Goal: Task Accomplishment & Management: Manage account settings

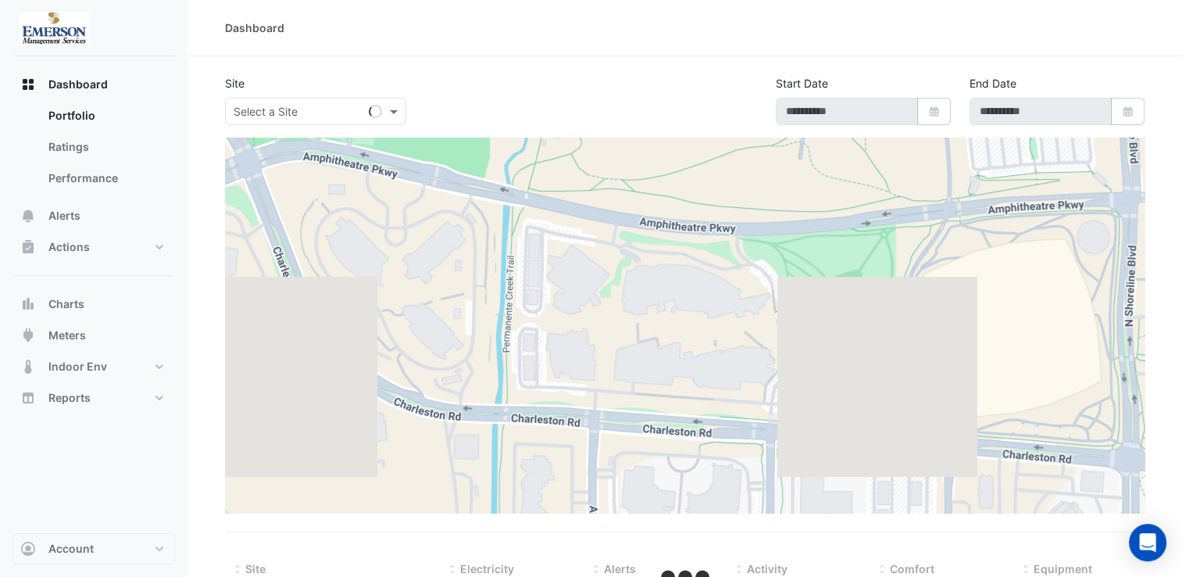
type input "**********"
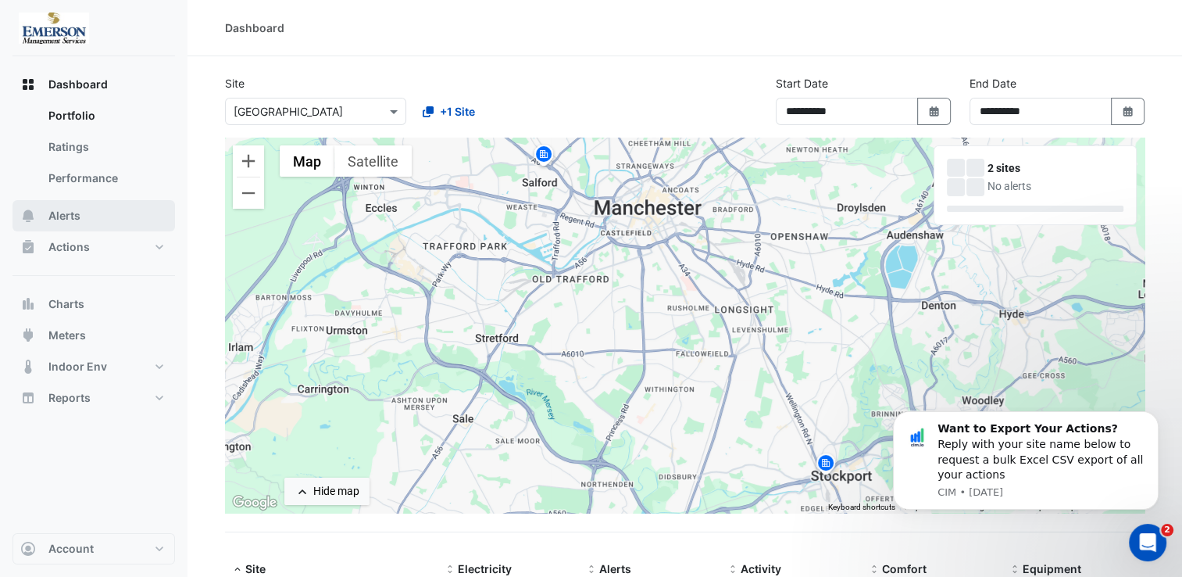
click at [88, 221] on button "Alerts" at bounding box center [94, 215] width 163 height 31
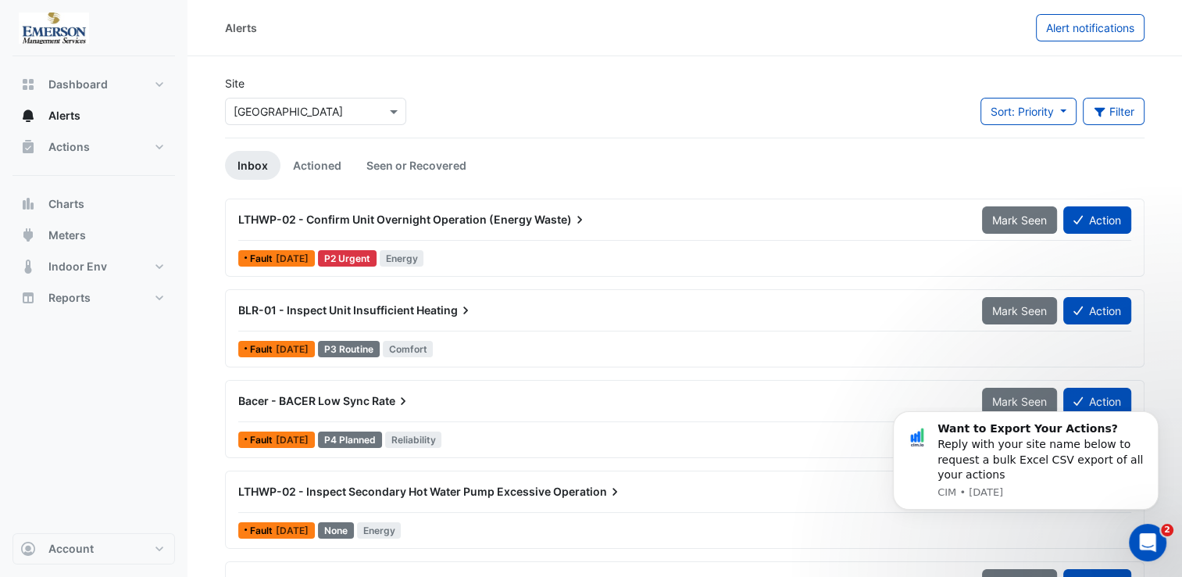
click at [375, 256] on div "P2 Urgent" at bounding box center [347, 258] width 59 height 16
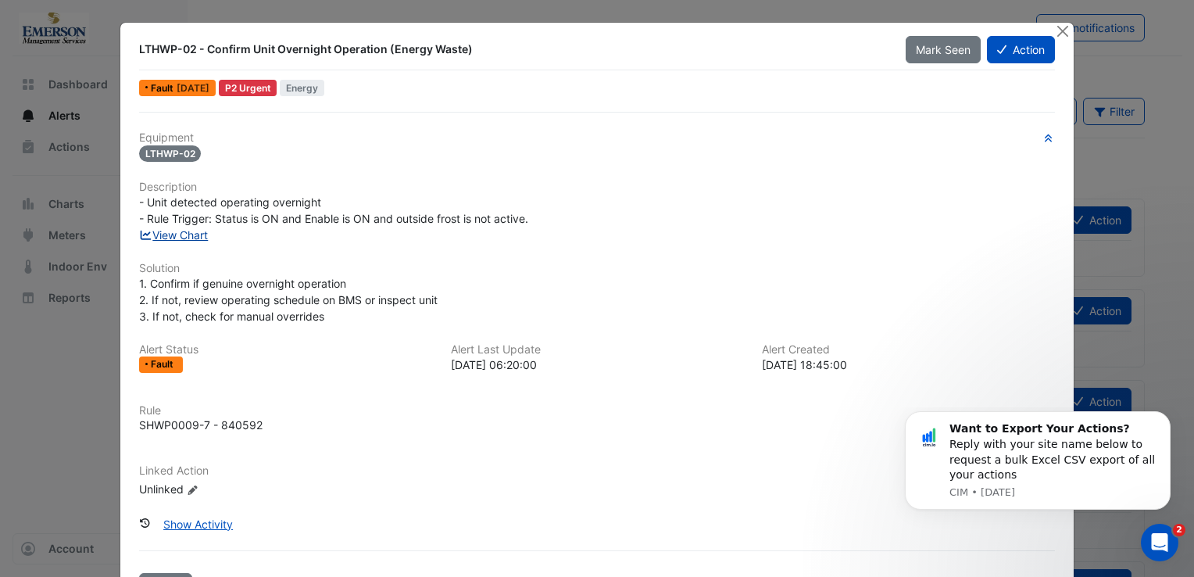
click at [181, 235] on link "View Chart" at bounding box center [174, 234] width 70 height 13
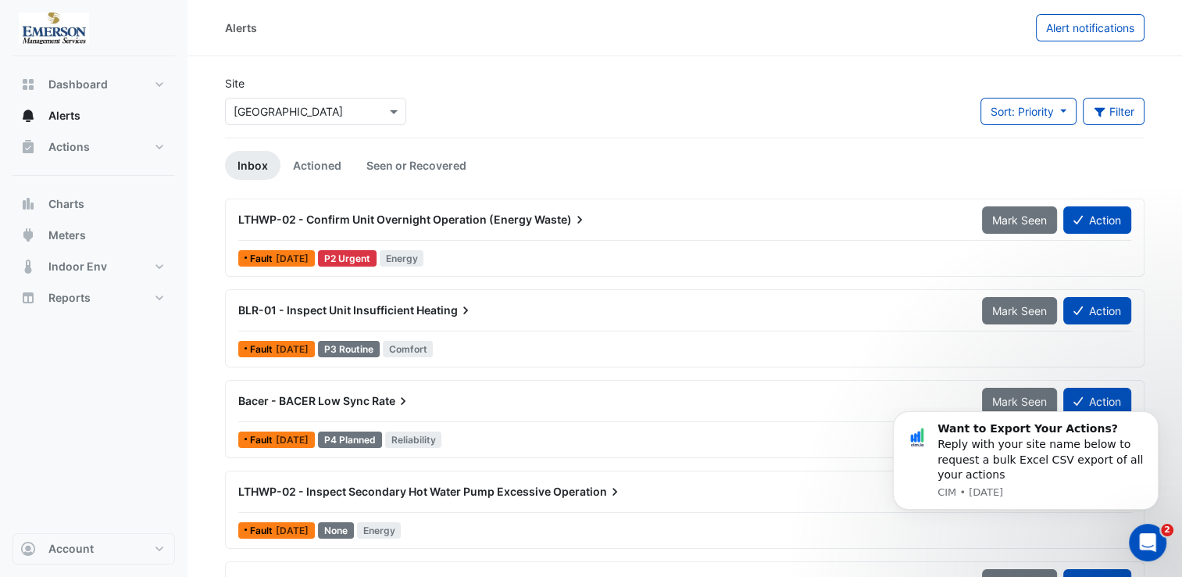
click at [352, 255] on div "P2 Urgent" at bounding box center [347, 258] width 59 height 16
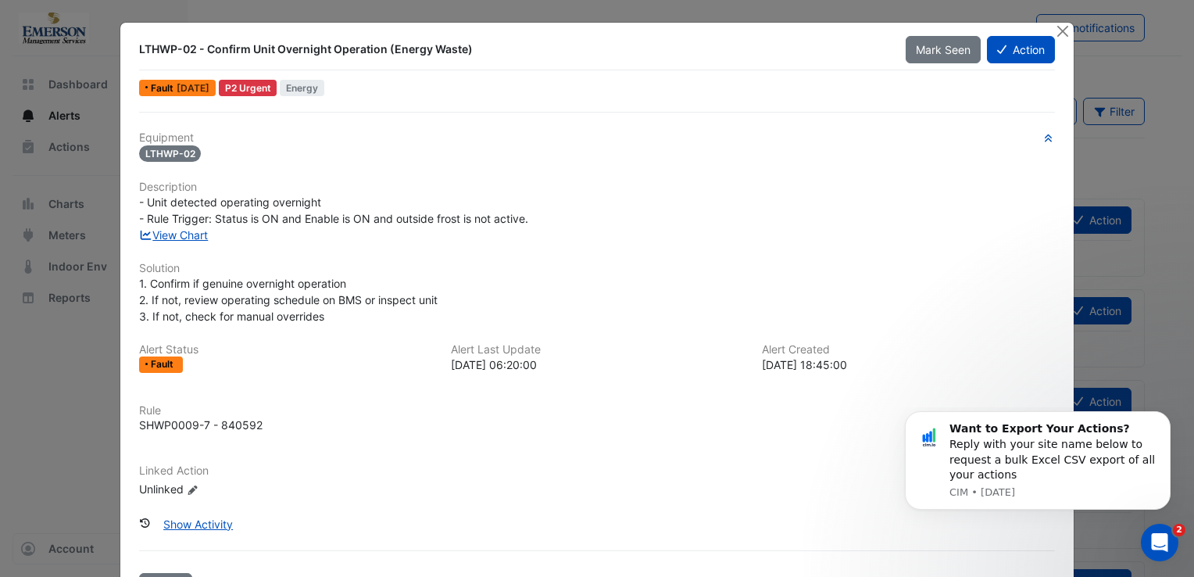
scroll to position [55, 0]
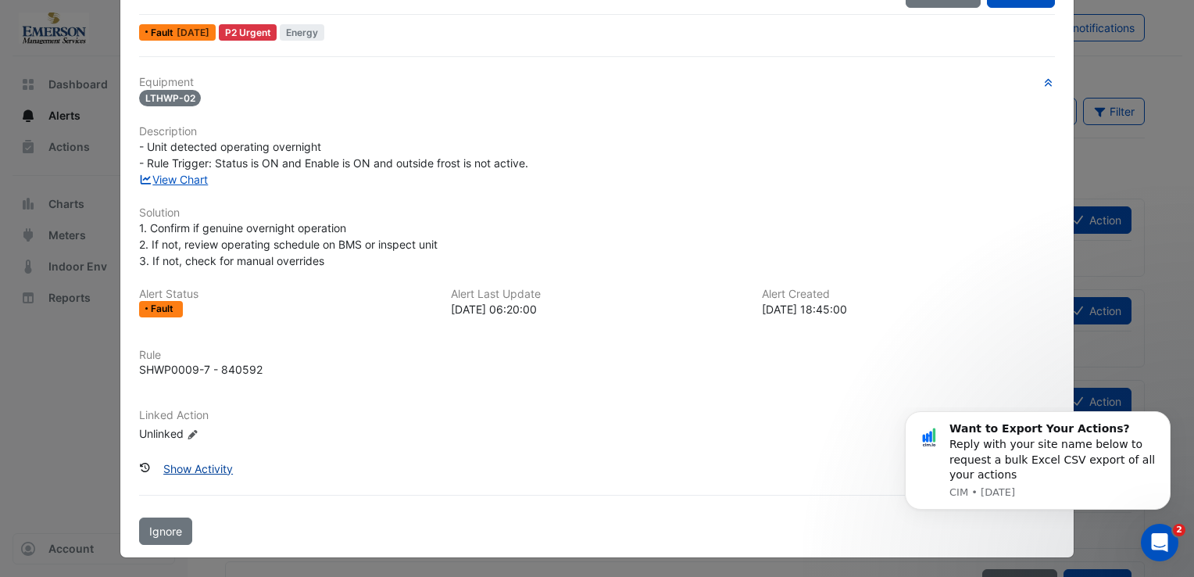
click at [195, 467] on button "Show Activity" at bounding box center [198, 468] width 90 height 27
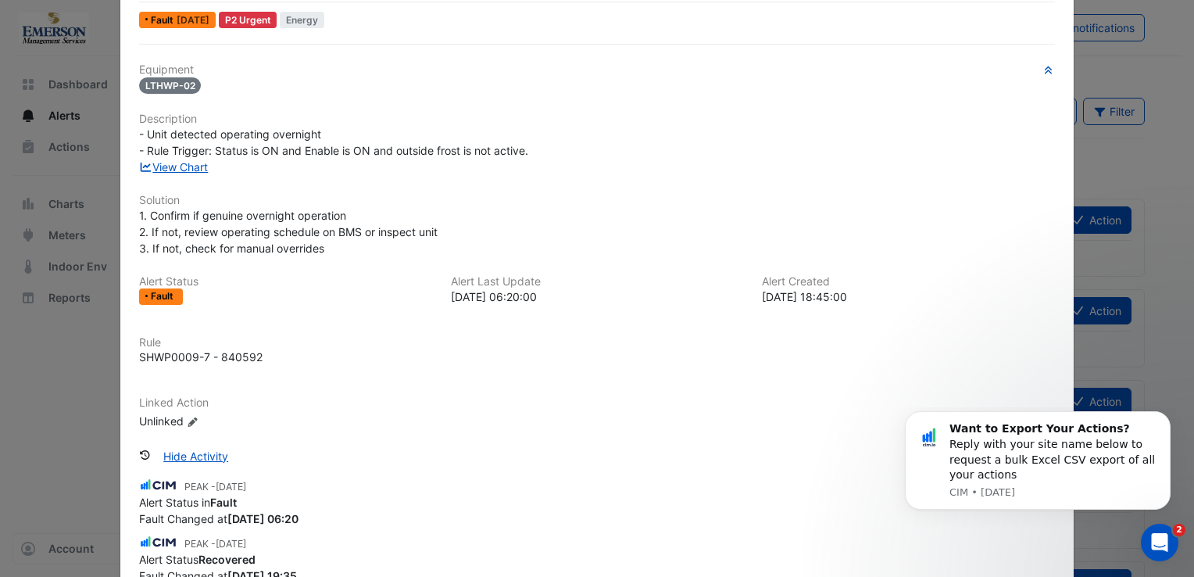
scroll to position [78, 0]
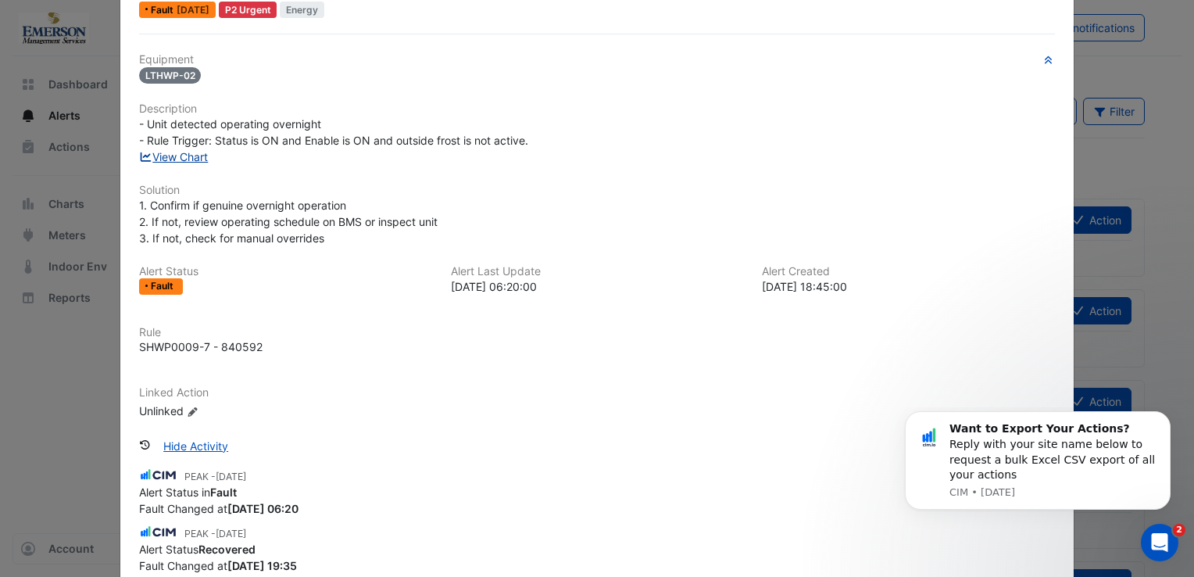
click at [176, 156] on link "View Chart" at bounding box center [174, 156] width 70 height 13
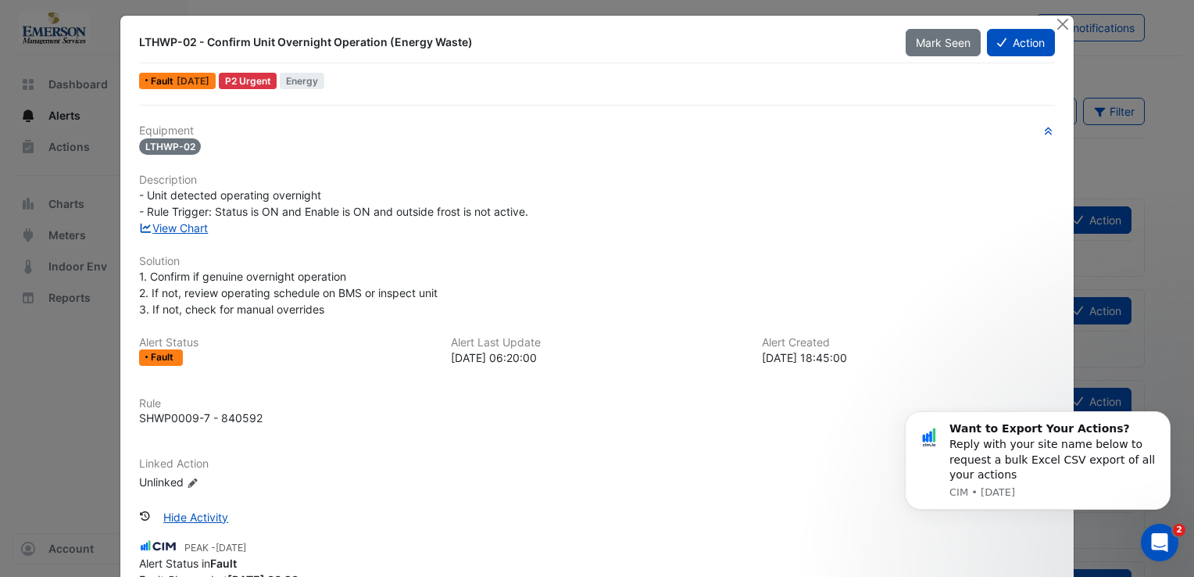
scroll to position [0, 0]
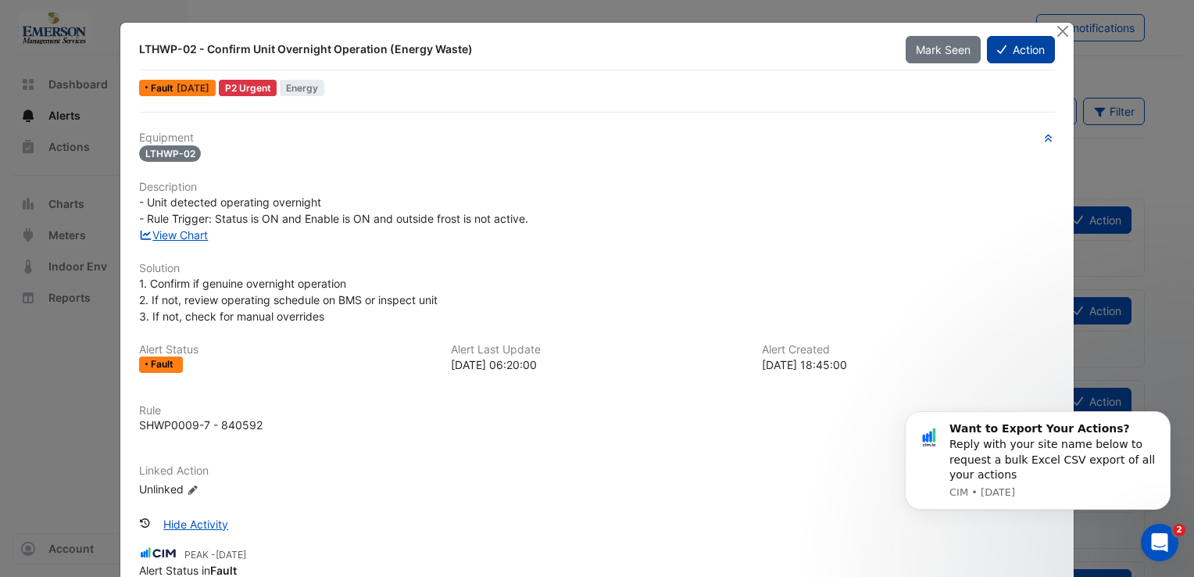
click at [1017, 54] on button "Action" at bounding box center [1021, 49] width 68 height 27
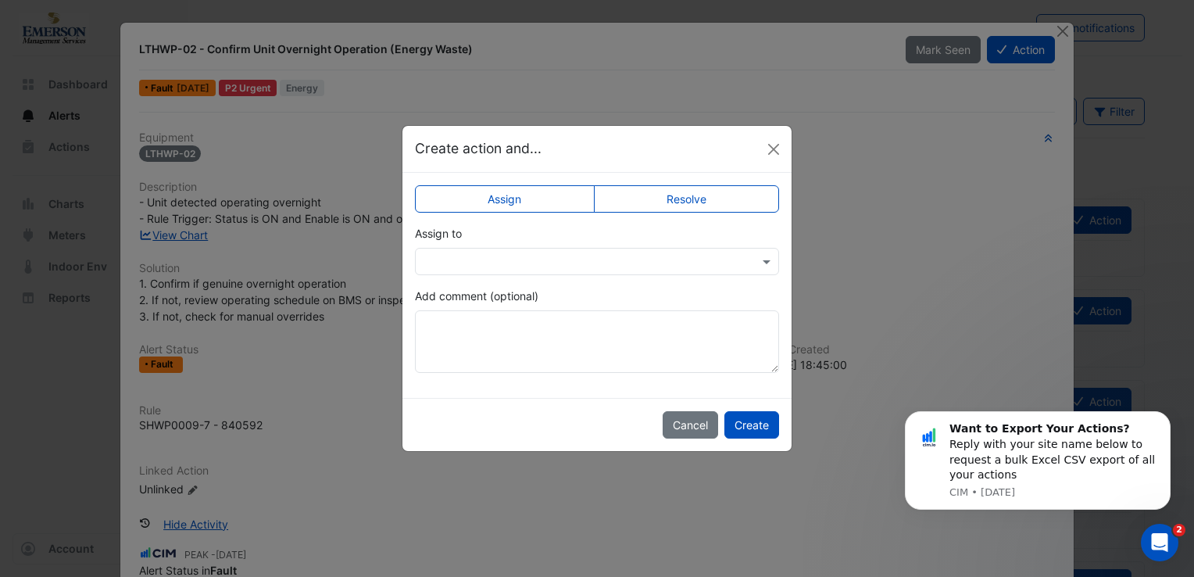
click at [865, 251] on ngb-modal-window "Create action and... Assign Resolve Assign to Add comment (optional) Cancel Cre…" at bounding box center [597, 288] width 1194 height 577
click at [701, 431] on button "Cancel" at bounding box center [690, 424] width 55 height 27
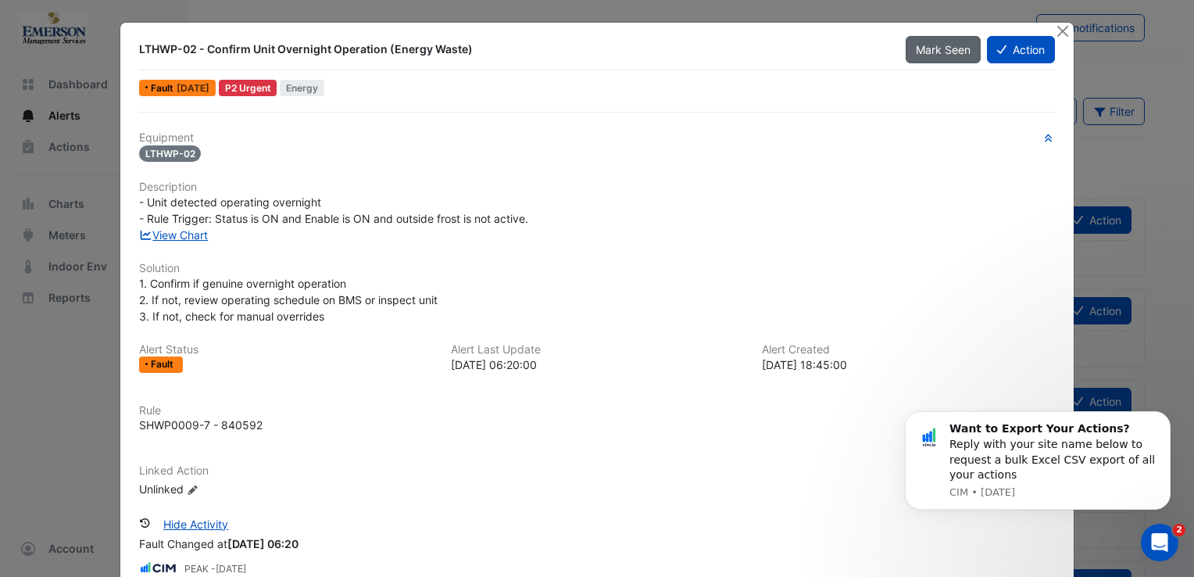
click at [965, 48] on button "Mark Seen" at bounding box center [943, 49] width 75 height 27
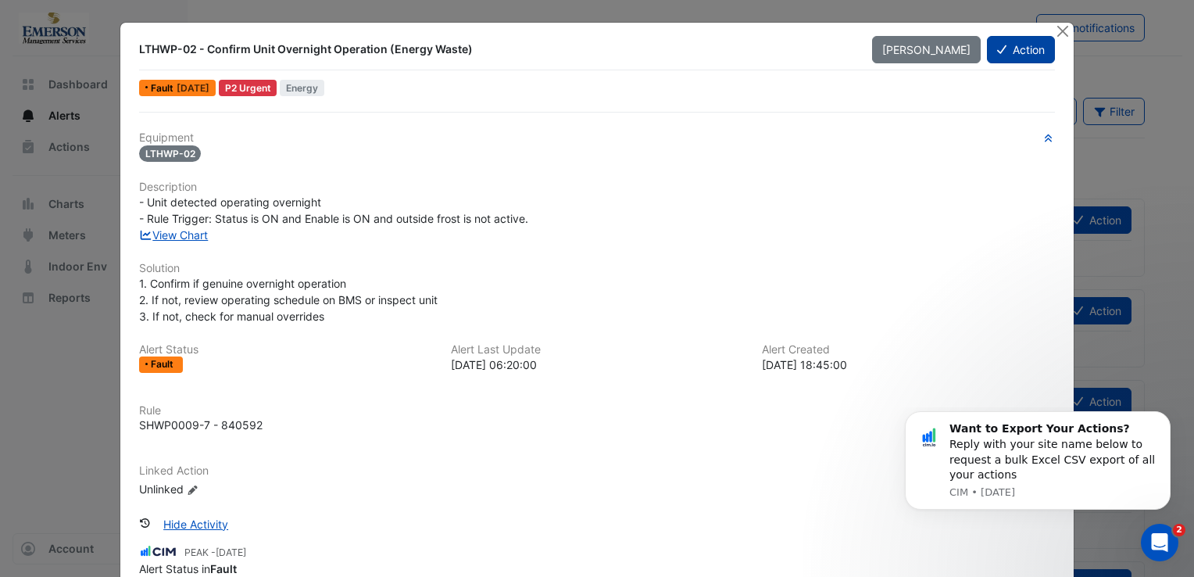
scroll to position [137, 0]
click at [1019, 52] on button "Action" at bounding box center [1021, 49] width 68 height 27
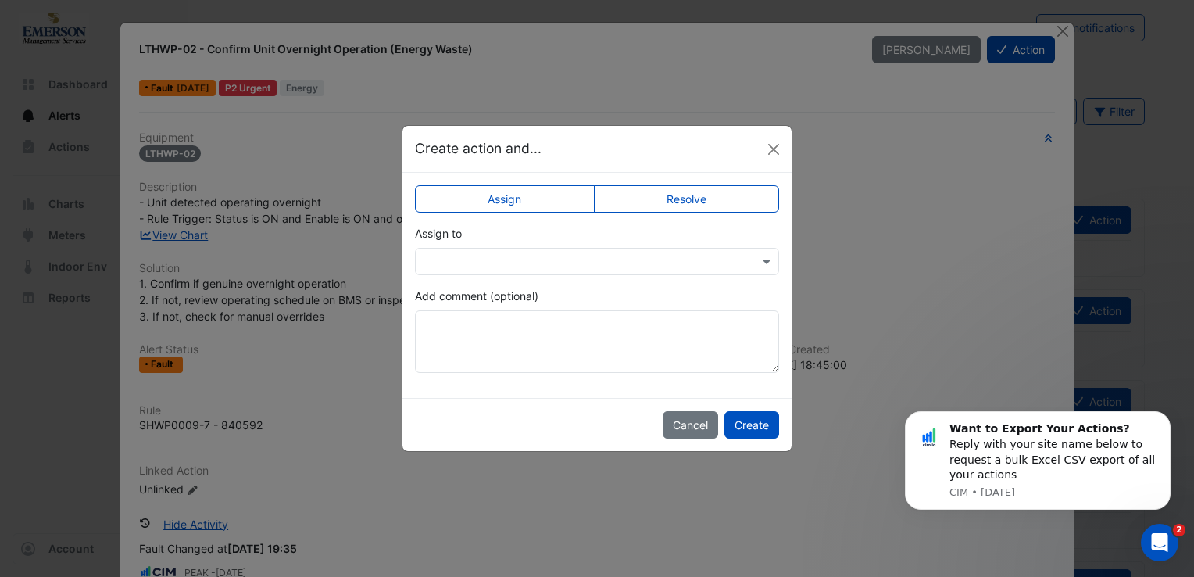
scroll to position [0, 0]
click at [766, 261] on span at bounding box center [769, 261] width 20 height 16
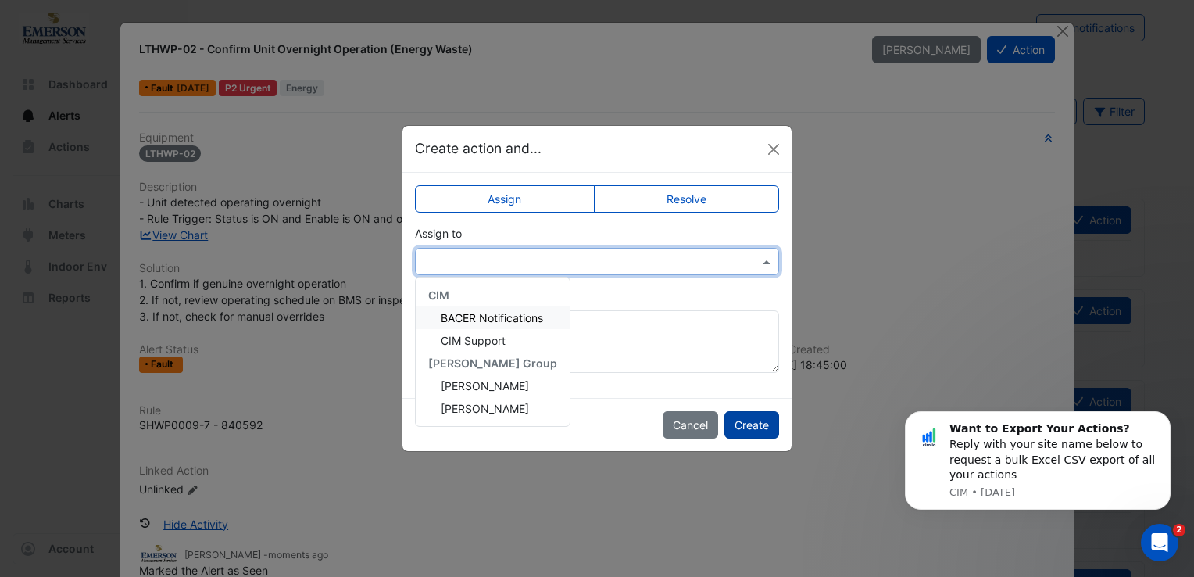
click at [760, 427] on button "Create" at bounding box center [751, 424] width 55 height 27
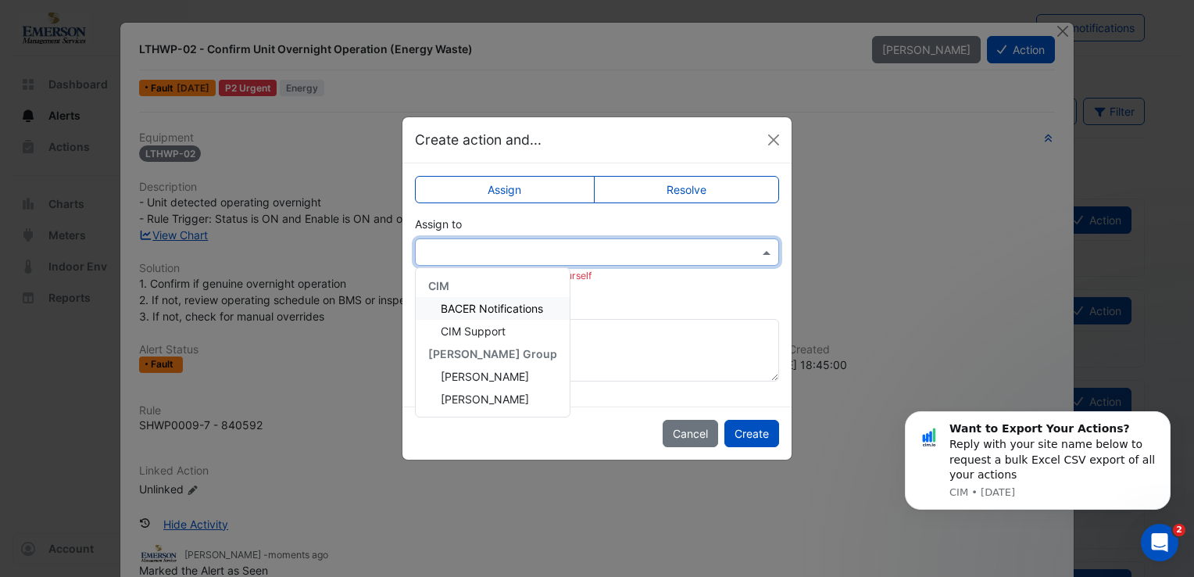
click at [499, 256] on input "text" at bounding box center [582, 253] width 316 height 16
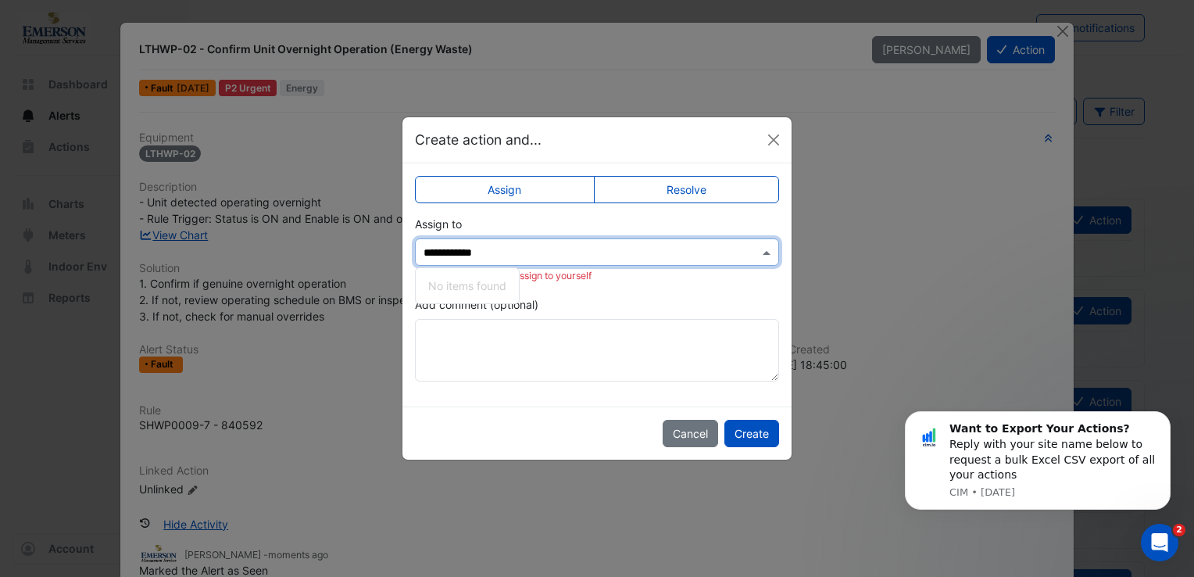
type input "**********"
click at [850, 277] on ngb-modal-window "**********" at bounding box center [597, 288] width 1194 height 577
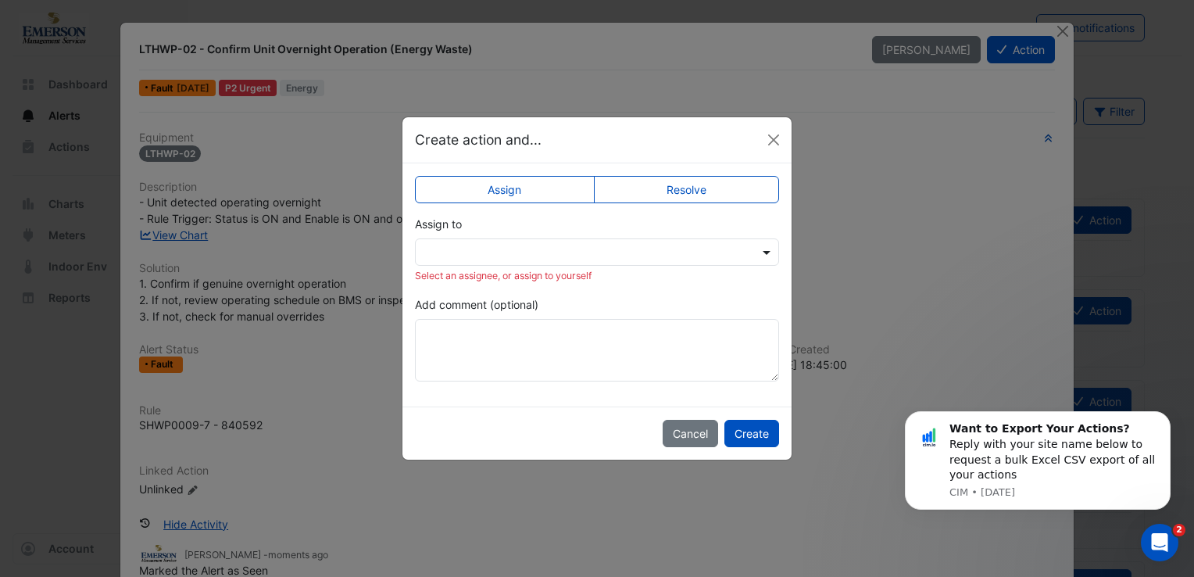
click at [767, 250] on span at bounding box center [769, 252] width 20 height 16
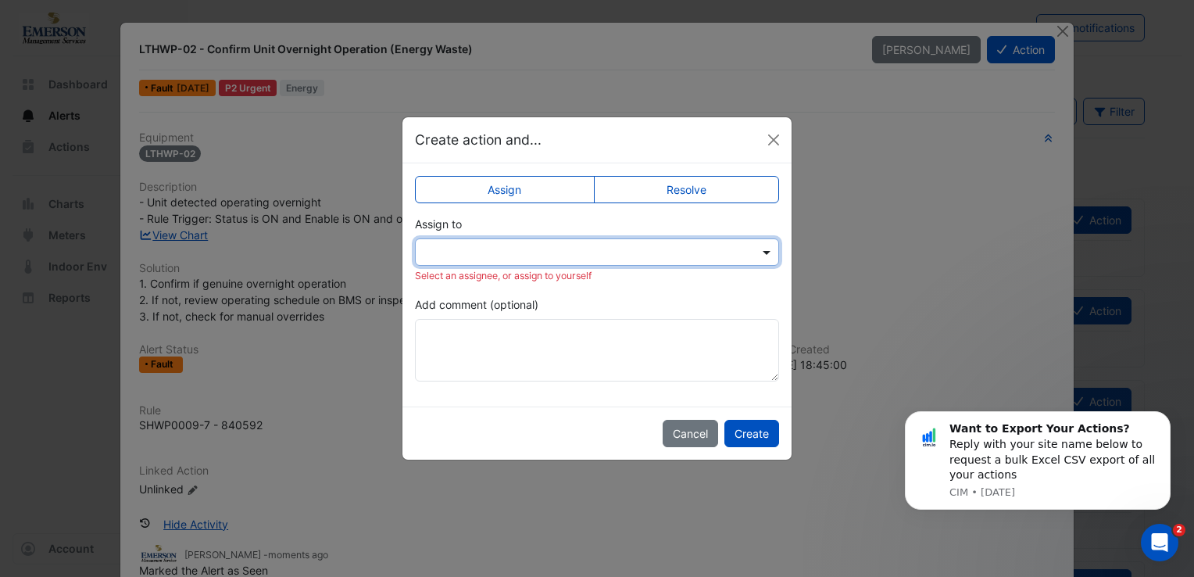
click at [767, 250] on span at bounding box center [769, 252] width 20 height 16
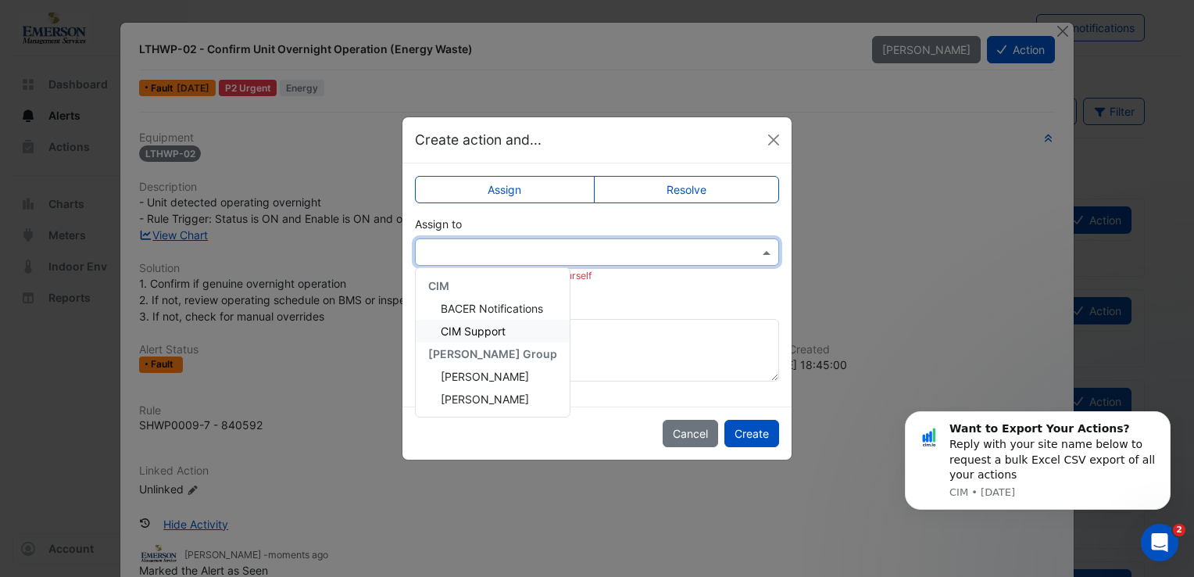
click at [767, 254] on span at bounding box center [769, 252] width 20 height 16
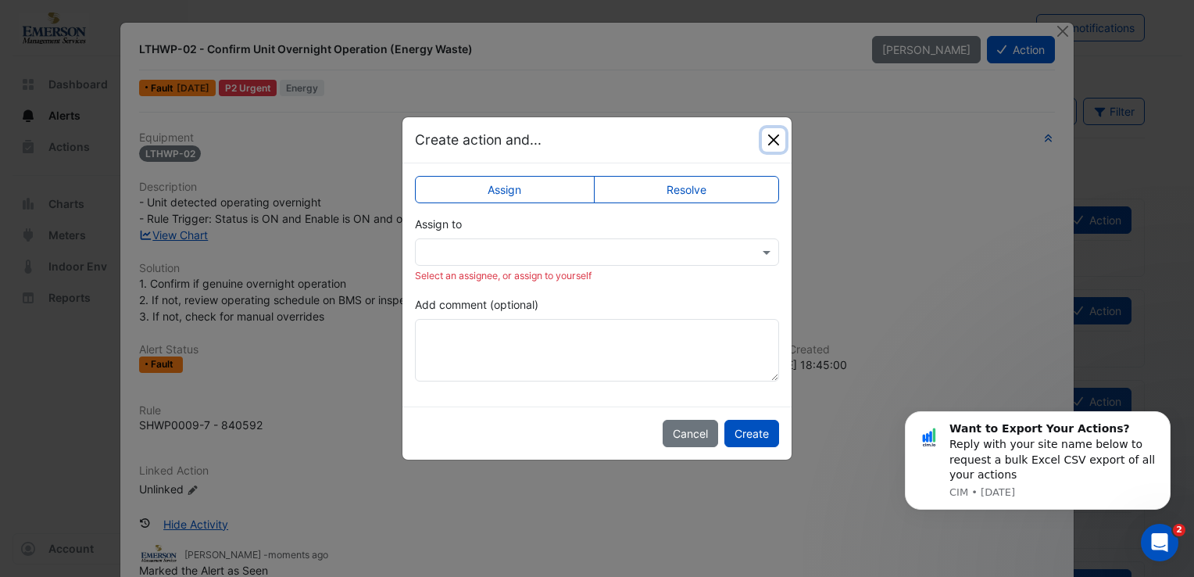
click at [774, 137] on button "Close" at bounding box center [773, 139] width 23 height 23
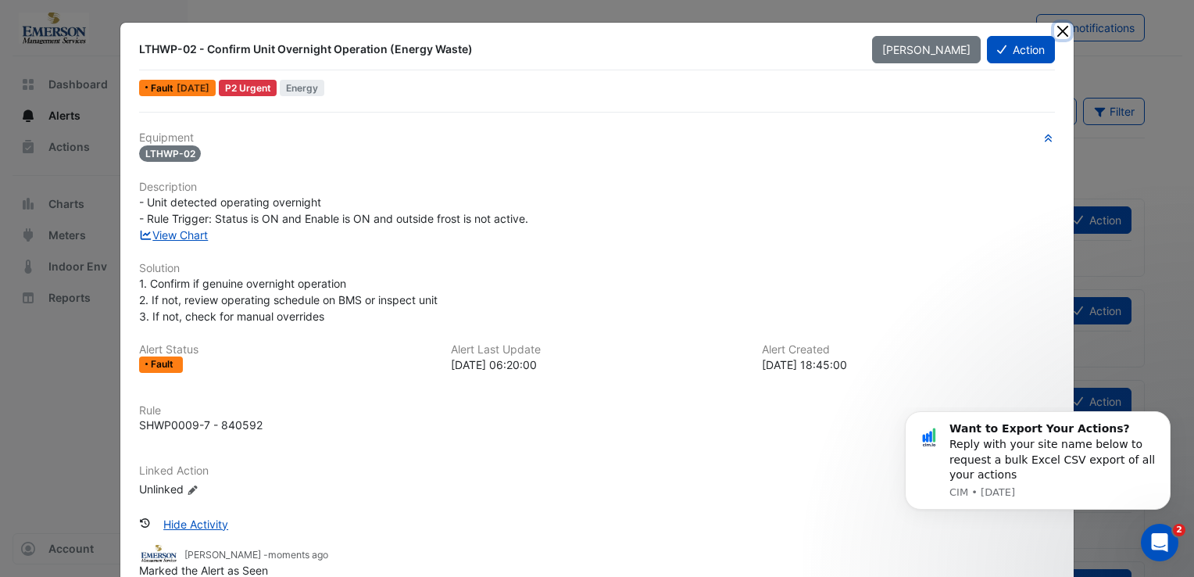
click at [1054, 28] on button "Close" at bounding box center [1062, 31] width 16 height 16
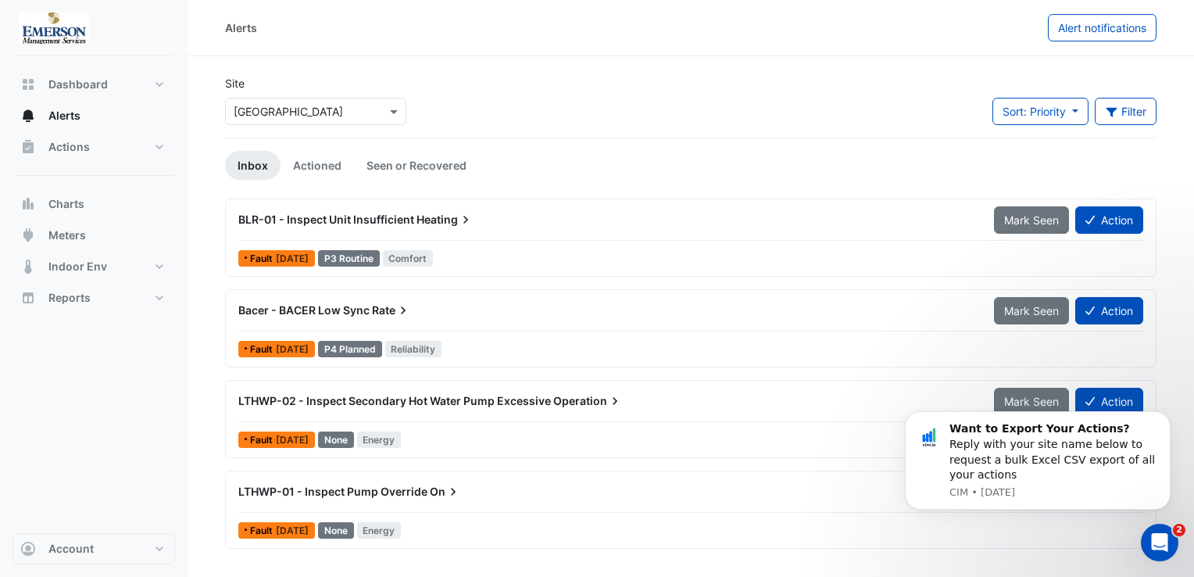
click at [377, 256] on div "P3 Routine" at bounding box center [349, 258] width 62 height 16
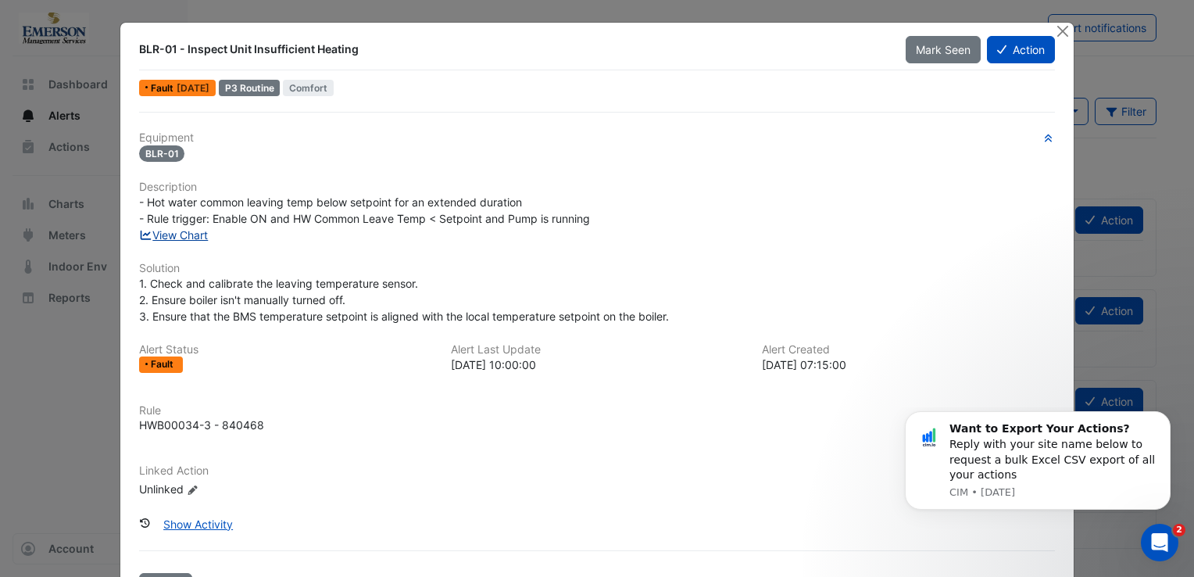
click at [183, 232] on link "View Chart" at bounding box center [174, 234] width 70 height 13
click at [931, 45] on span "Mark Seen" at bounding box center [943, 49] width 55 height 13
click at [1063, 30] on button "Close" at bounding box center [1062, 31] width 16 height 16
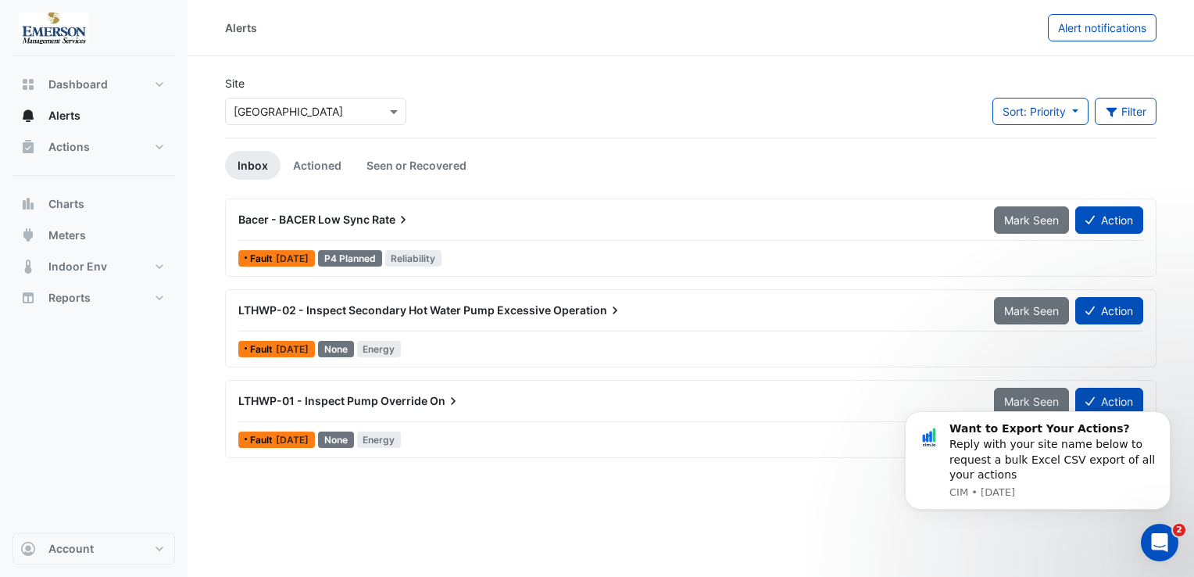
click at [328, 216] on span "Bacer - BACER Low Sync" at bounding box center [303, 219] width 131 height 13
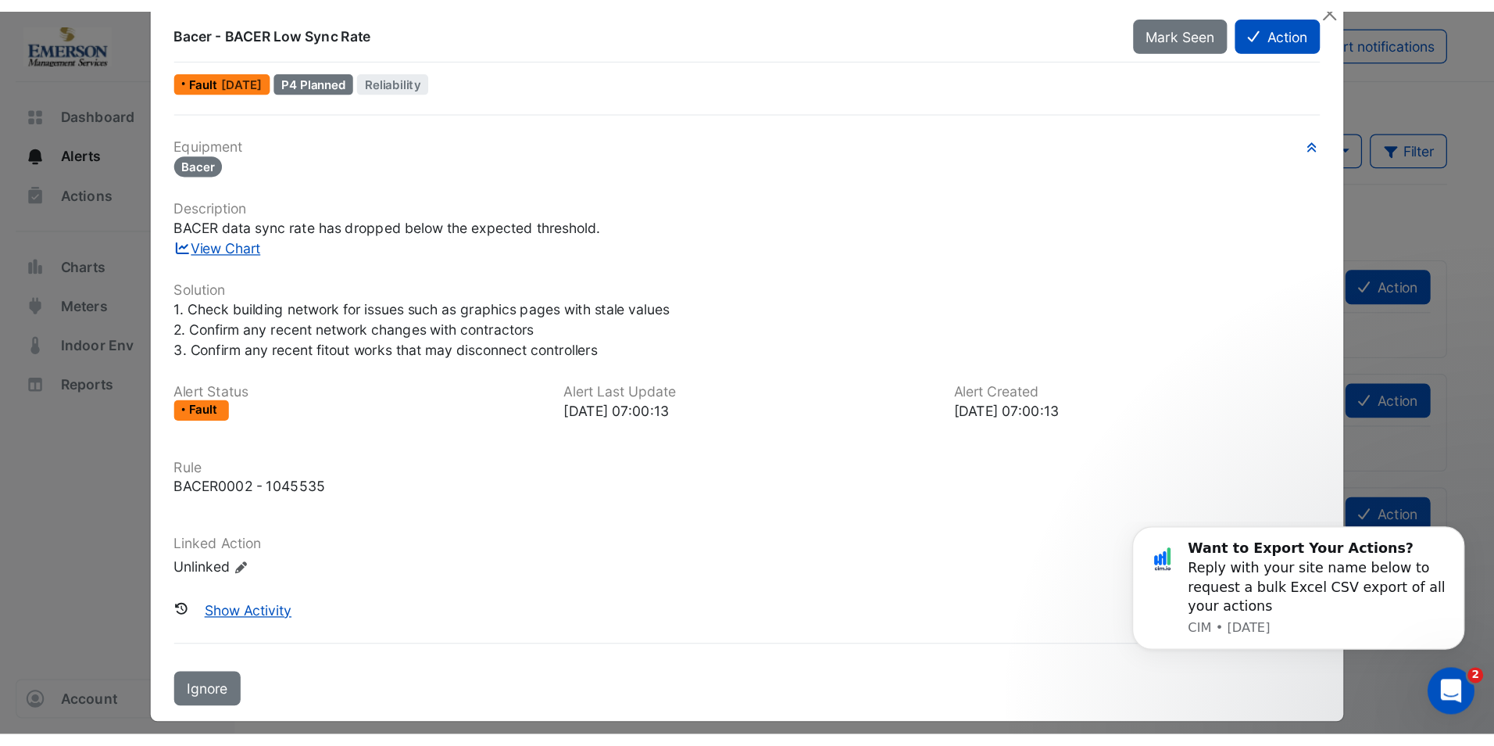
scroll to position [38, 0]
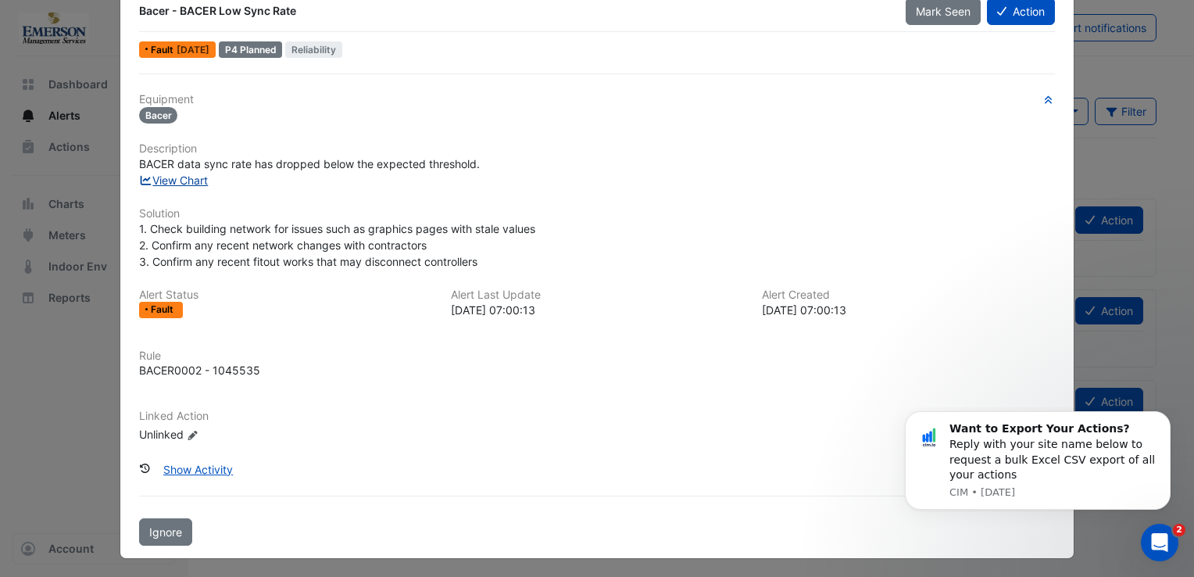
click at [187, 177] on link "View Chart" at bounding box center [174, 179] width 70 height 13
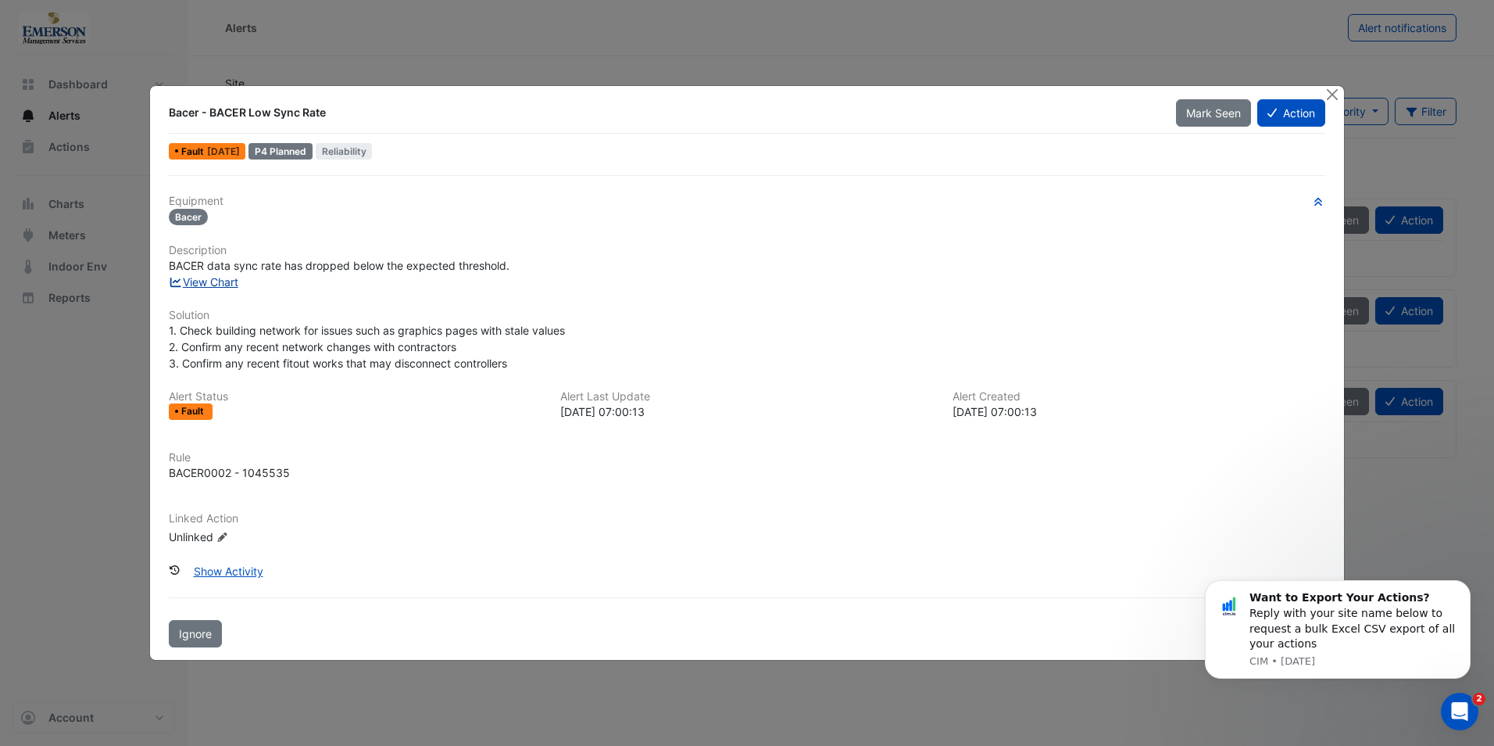
scroll to position [0, 0]
click at [1193, 117] on span "Mark Seen" at bounding box center [1213, 112] width 55 height 13
click at [1193, 89] on button "Close" at bounding box center [1333, 94] width 16 height 16
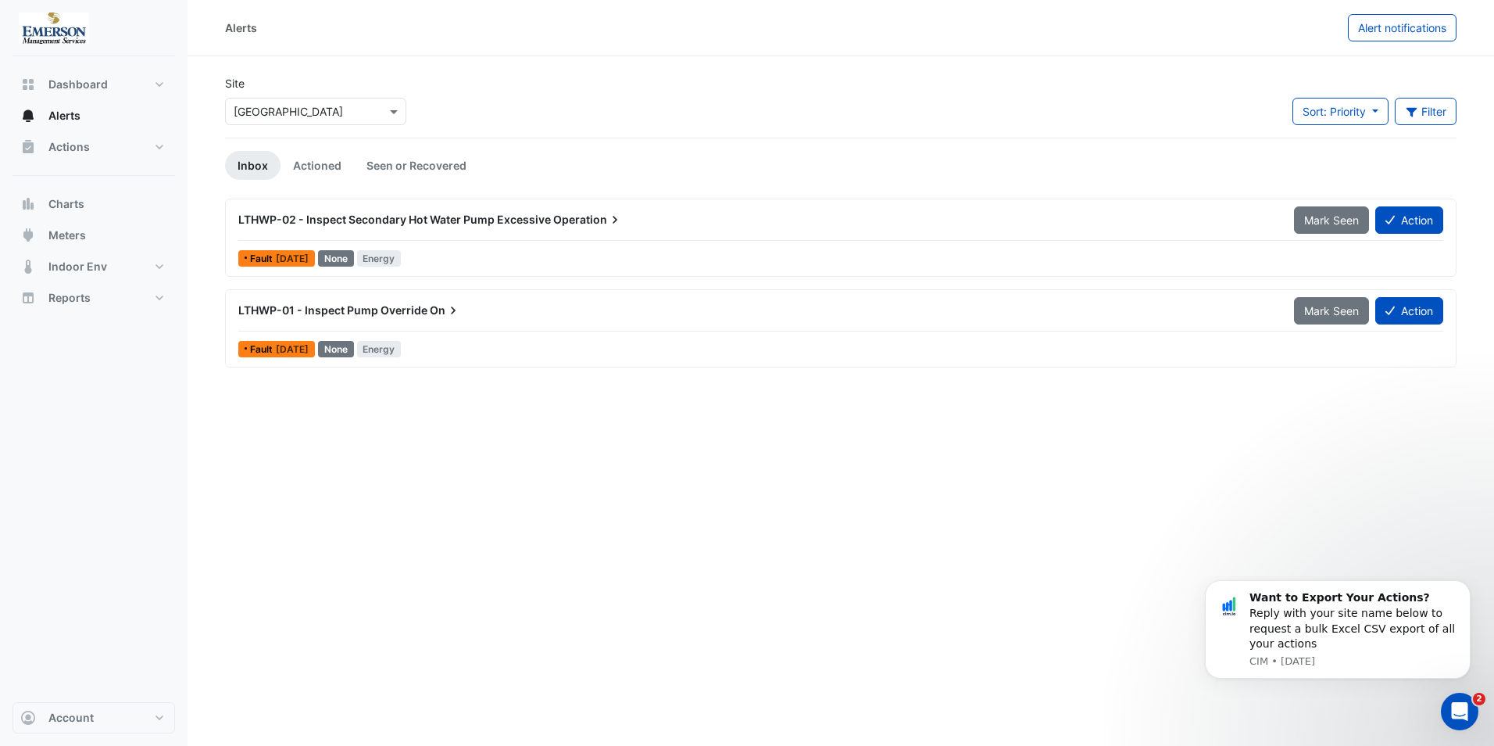
click at [309, 252] on span "1 week ago" at bounding box center [292, 258] width 33 height 12
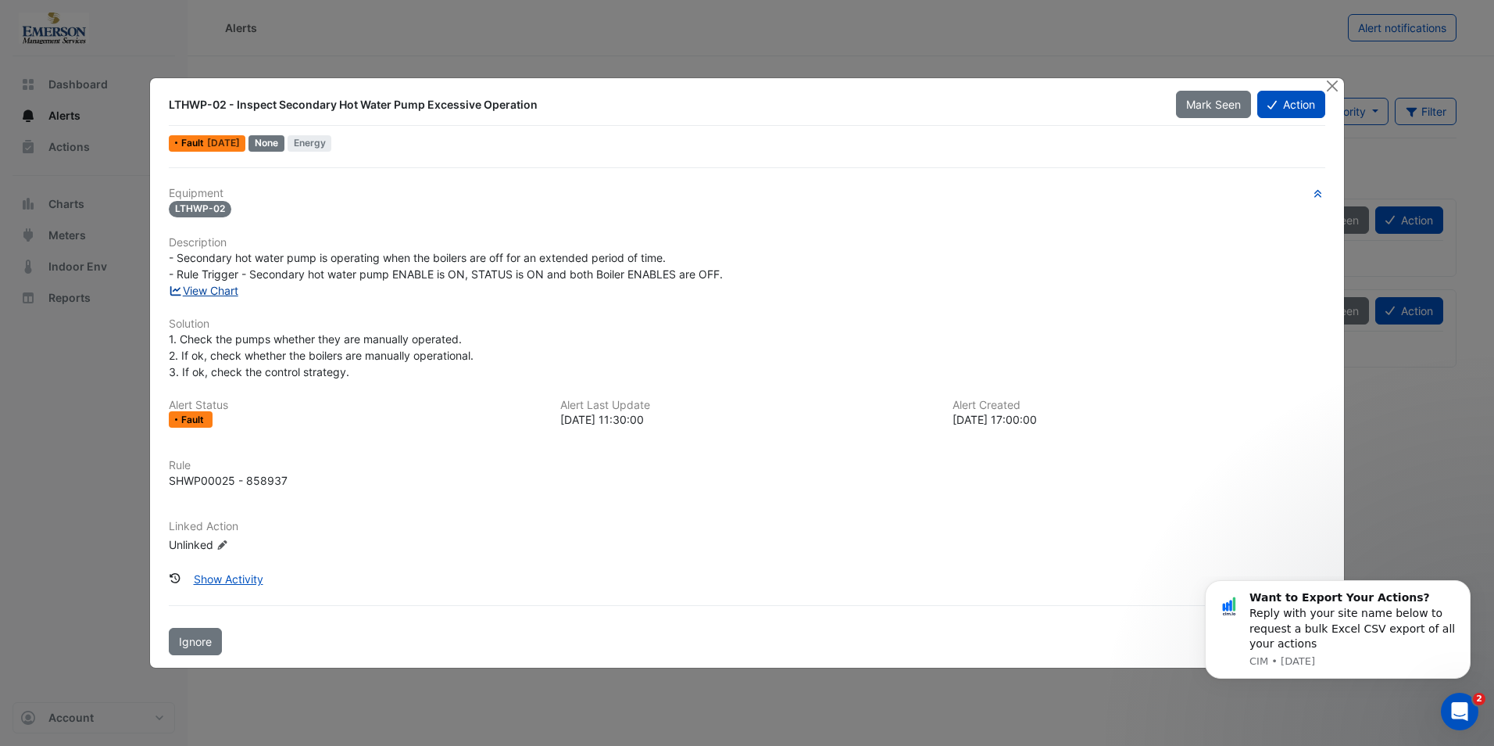
click at [213, 293] on link "View Chart" at bounding box center [204, 290] width 70 height 13
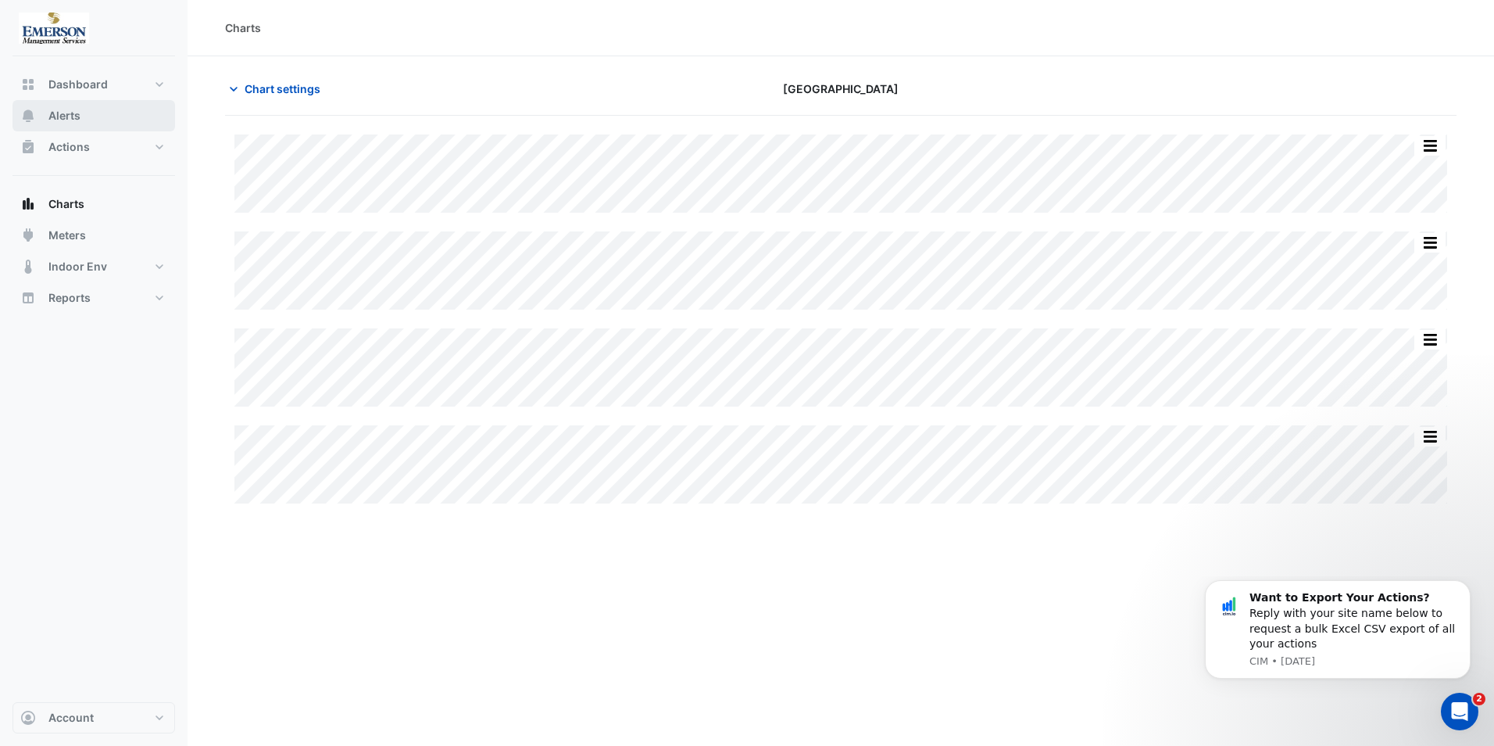
click at [48, 115] on button "Alerts" at bounding box center [94, 115] width 163 height 31
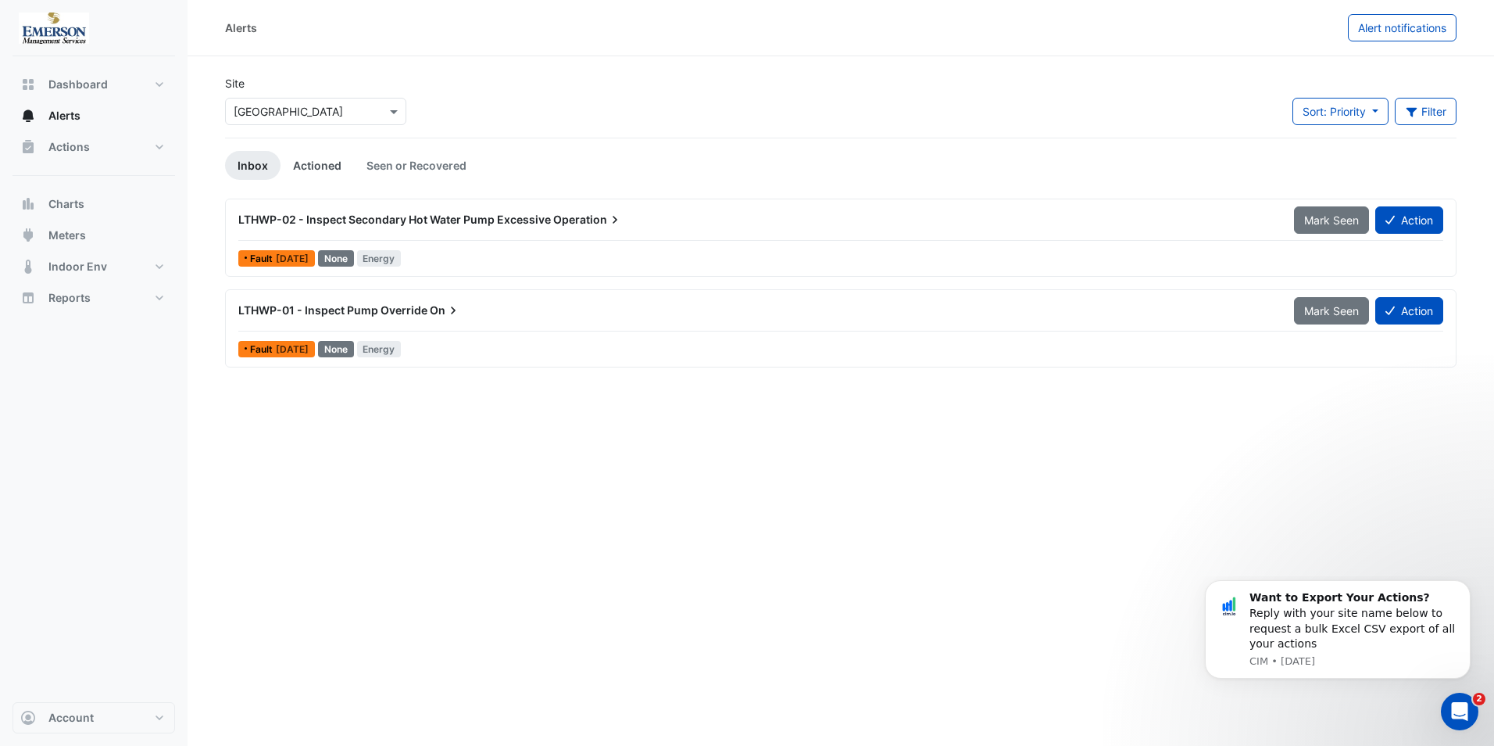
click at [324, 165] on link "Actioned" at bounding box center [317, 165] width 73 height 29
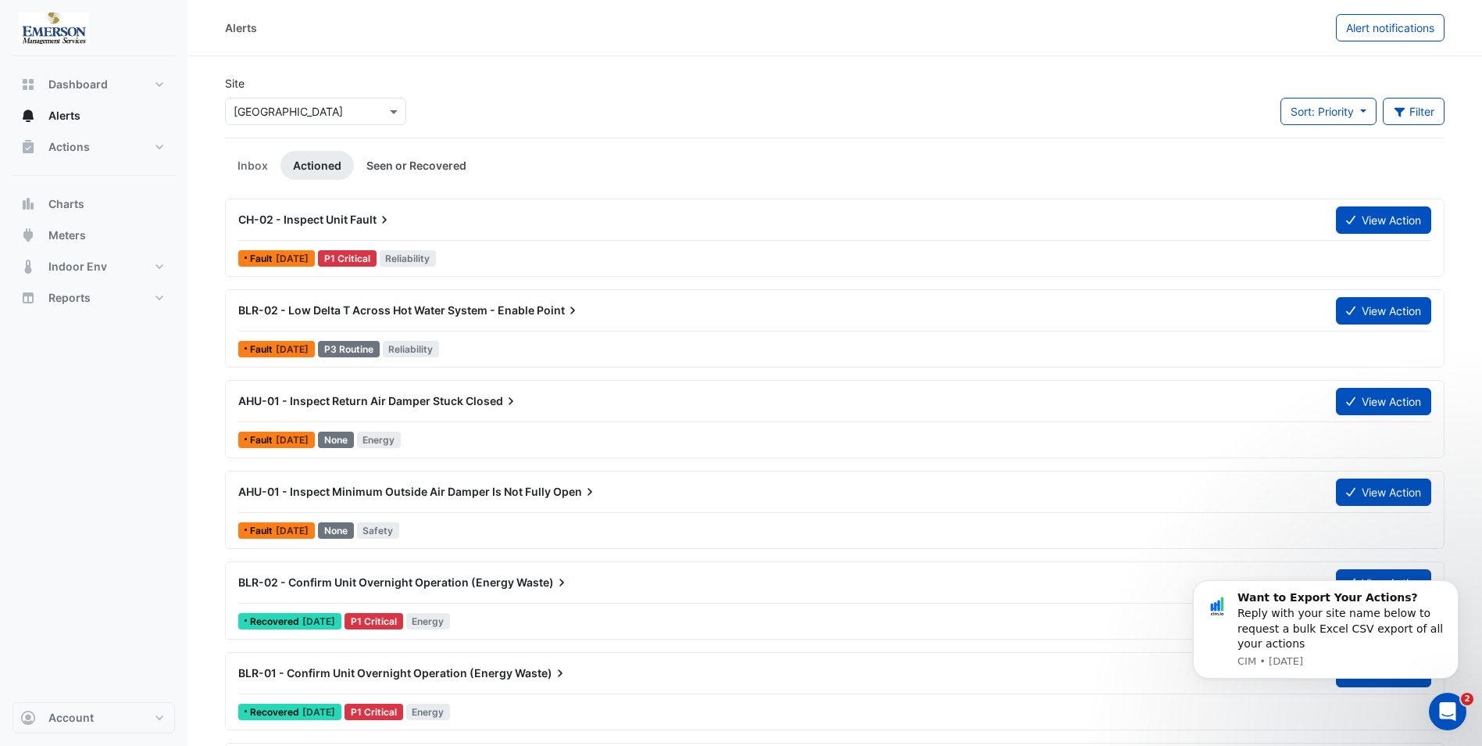
click at [399, 163] on link "Seen or Recovered" at bounding box center [416, 165] width 125 height 29
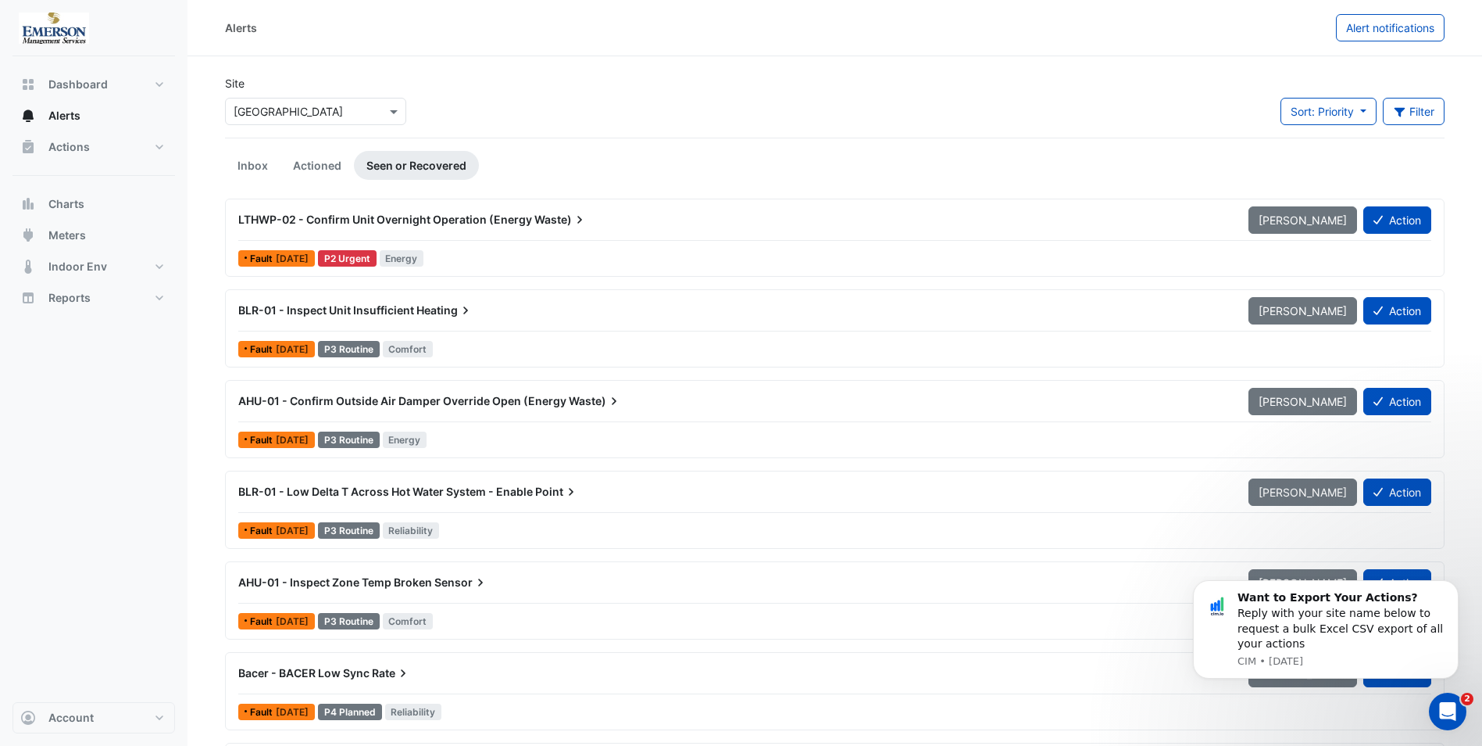
click at [369, 261] on div "P2 Urgent" at bounding box center [347, 258] width 59 height 16
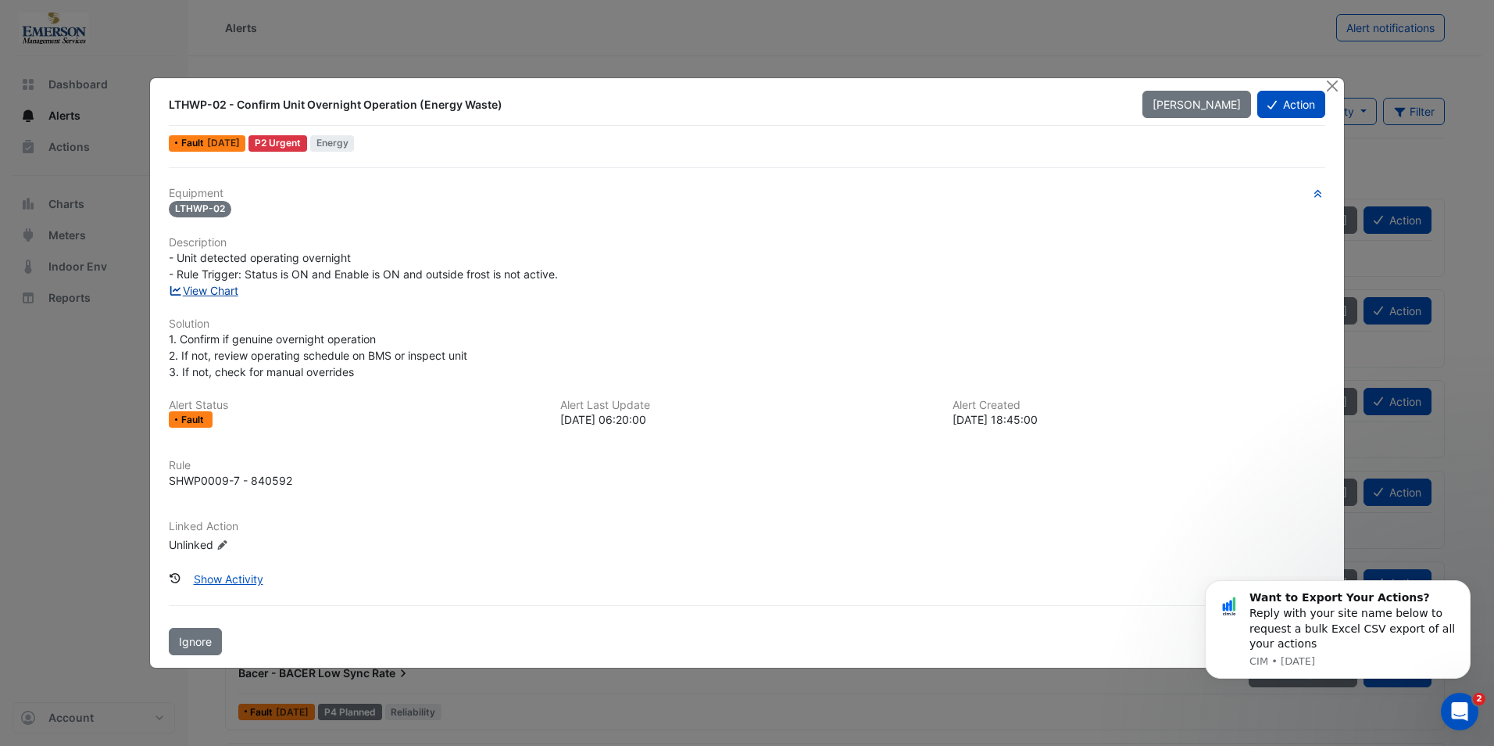
click at [212, 291] on link "View Chart" at bounding box center [204, 290] width 70 height 13
